Goal: Information Seeking & Learning: Stay updated

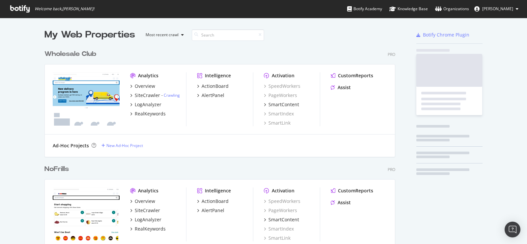
scroll to position [239, 516]
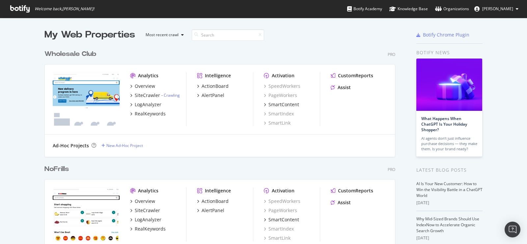
click at [57, 169] on div "NoFrills" at bounding box center [56, 170] width 24 height 10
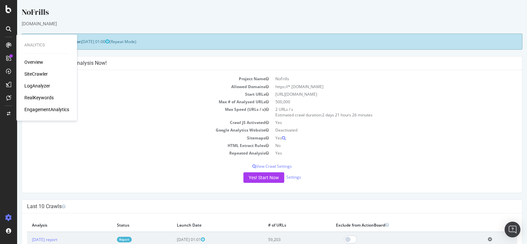
click at [35, 62] on div "Overview" at bounding box center [33, 62] width 19 height 7
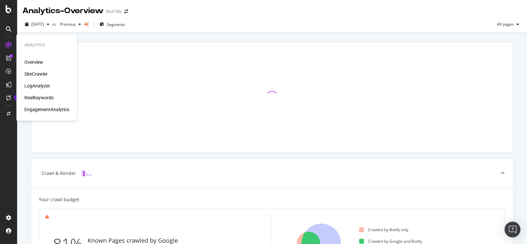
click at [34, 74] on div "SiteCrawler" at bounding box center [35, 74] width 23 height 7
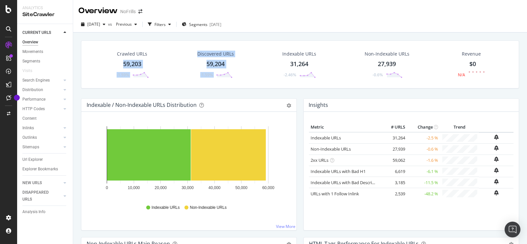
drag, startPoint x: 117, startPoint y: 60, endPoint x: 231, endPoint y: 64, distance: 113.8
click at [231, 64] on div "Crawled URLs 59,203 -1.59% Discovered URLs 59,204 -1.59% Indexable URLs 31,264 …" at bounding box center [300, 65] width 438 height 48
click at [209, 95] on div "Crawled URLs 59,203 -1.59% Discovered URLs 59,204 -1.59% Indexable URLs 31,264 …" at bounding box center [300, 70] width 445 height 58
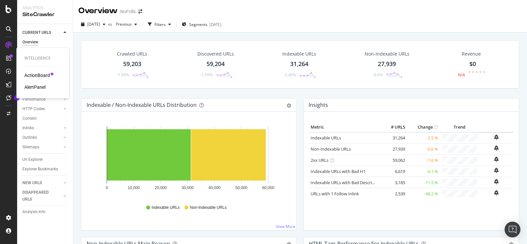
click at [37, 87] on div "AlertPanel" at bounding box center [34, 87] width 21 height 7
